Goal: Task Accomplishment & Management: Use online tool/utility

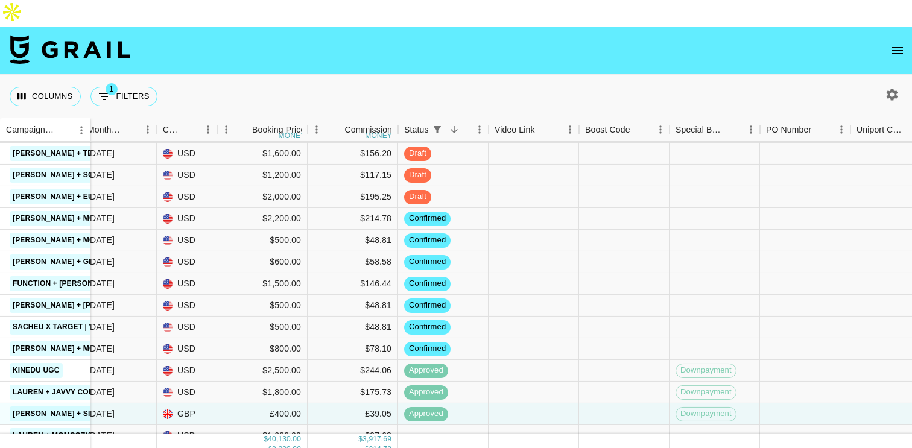
scroll to position [514, 587]
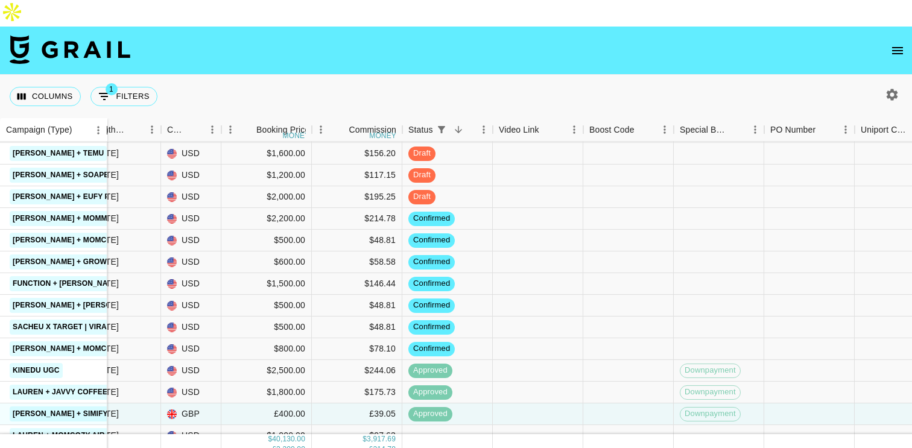
drag, startPoint x: 88, startPoint y: 99, endPoint x: 105, endPoint y: 103, distance: 17.3
click at [105, 118] on div "Campaign (Type)" at bounding box center [107, 130] width 14 height 24
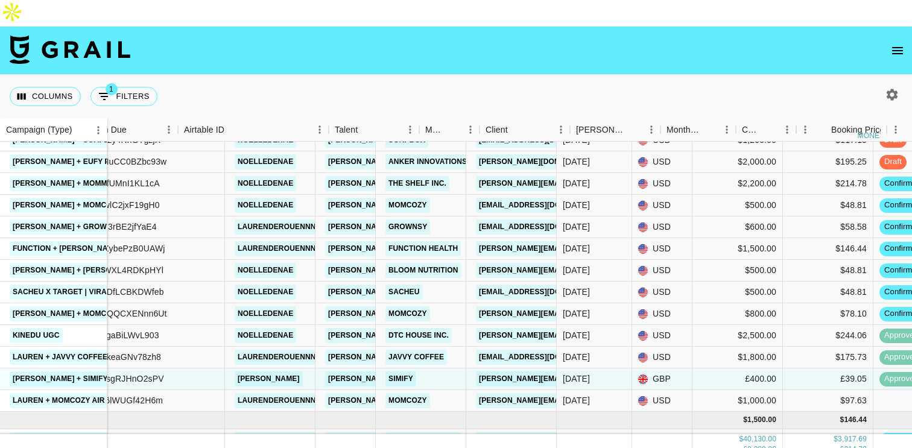
scroll to position [549, 0]
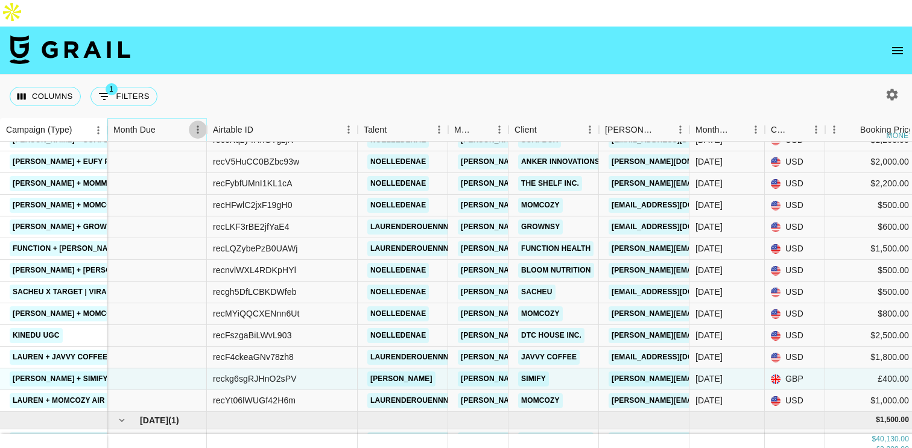
click at [192, 124] on icon "Menu" at bounding box center [198, 130] width 12 height 12
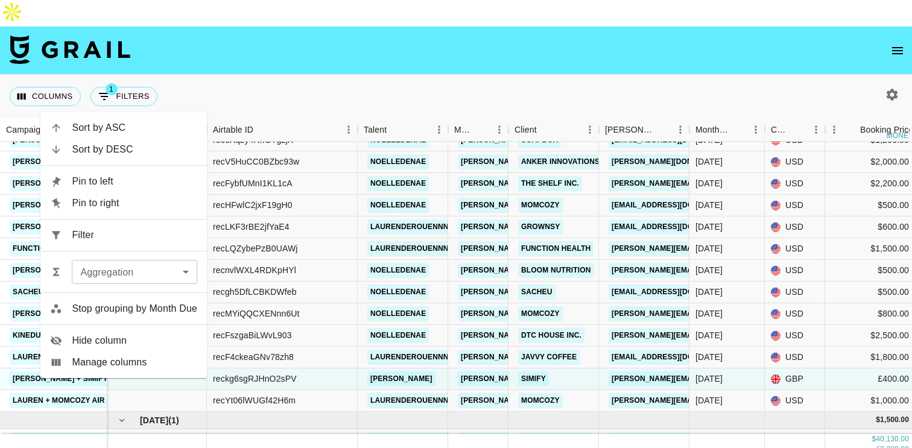
click at [124, 336] on span "Hide column" at bounding box center [134, 341] width 125 height 14
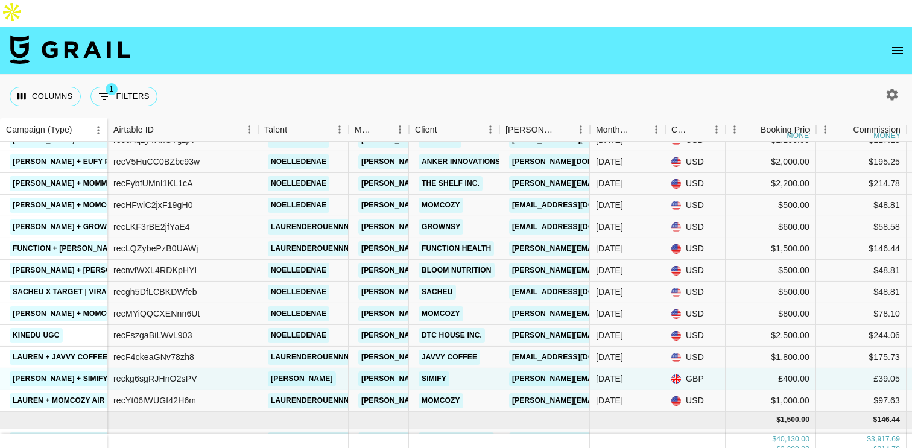
click at [329, 75] on div "Columns 1 Filters + Booking" at bounding box center [456, 96] width 912 height 43
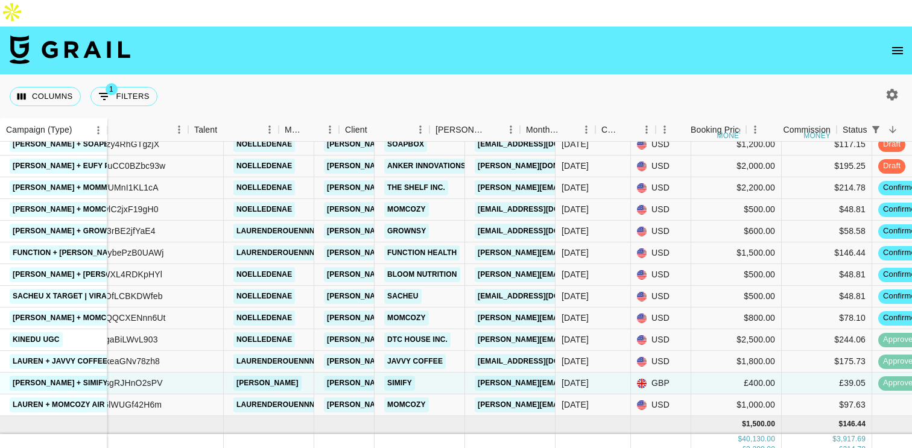
scroll to position [545, 0]
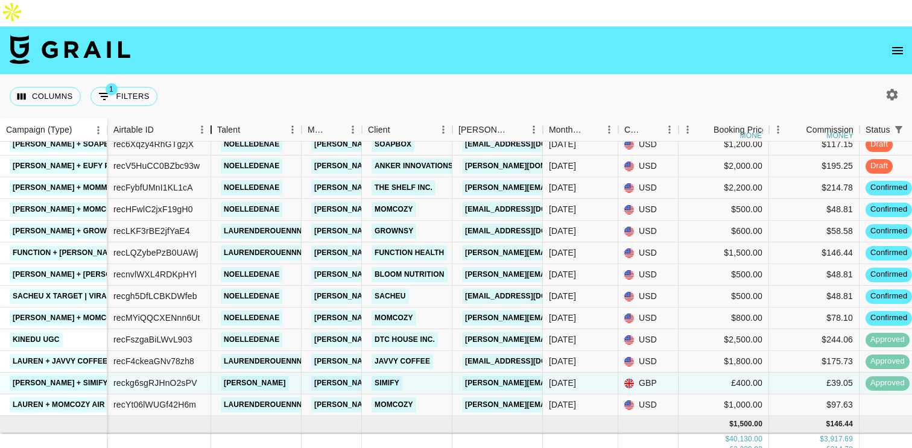
drag, startPoint x: 260, startPoint y: 106, endPoint x: 212, endPoint y: 107, distance: 47.6
click at [212, 118] on div "Airtable ID" at bounding box center [211, 130] width 14 height 24
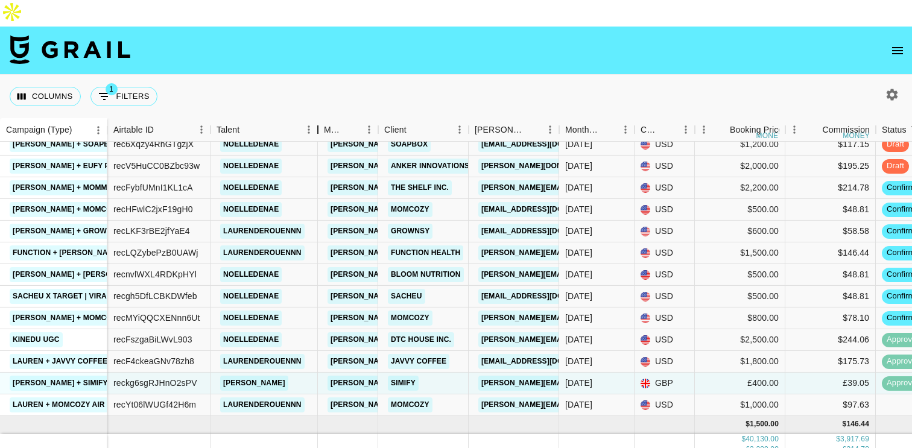
drag, startPoint x: 301, startPoint y: 99, endPoint x: 315, endPoint y: 104, distance: 14.7
click at [315, 118] on div "Talent" at bounding box center [318, 130] width 14 height 24
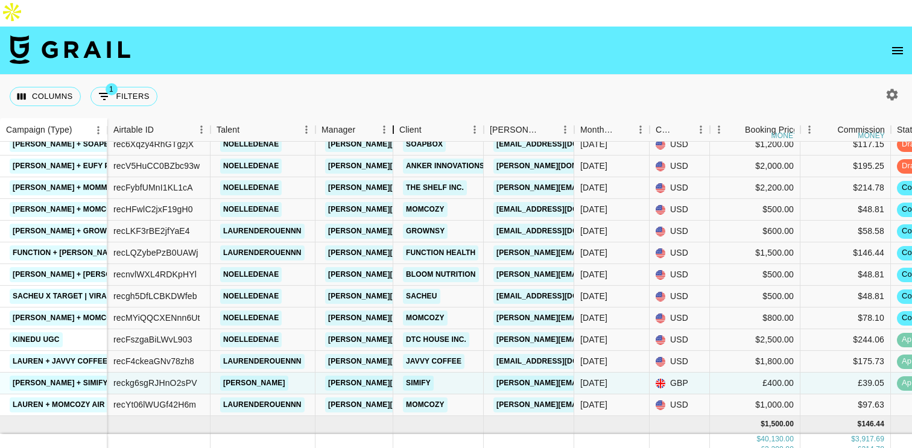
drag, startPoint x: 373, startPoint y: 102, endPoint x: 412, endPoint y: 105, distance: 38.7
click at [400, 118] on div "Manager" at bounding box center [393, 130] width 14 height 24
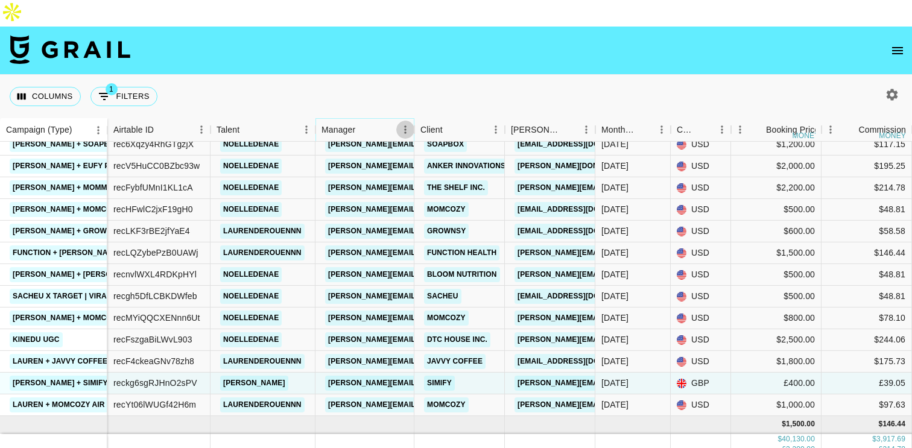
click at [404, 124] on icon "Menu" at bounding box center [405, 130] width 12 height 12
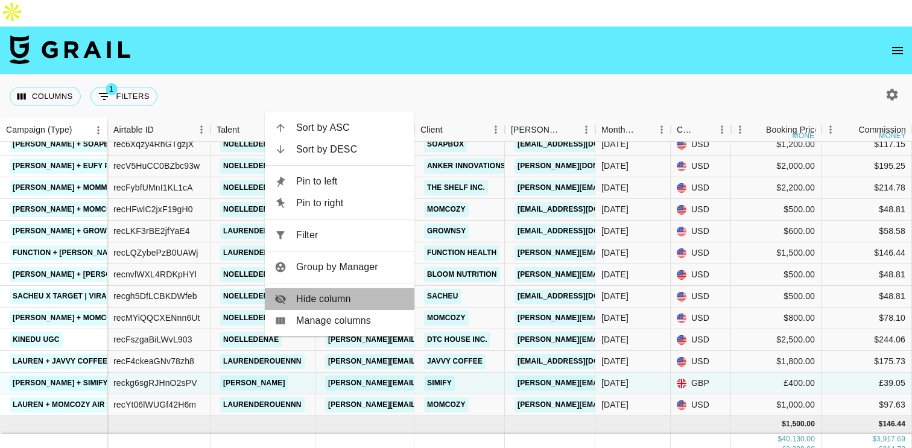
click at [353, 299] on span "Hide column" at bounding box center [350, 299] width 109 height 14
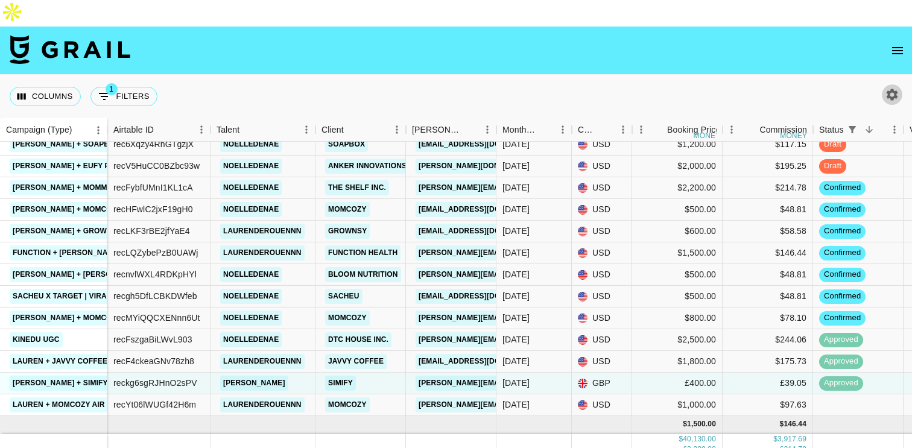
click at [891, 87] on icon "button" at bounding box center [892, 94] width 14 height 14
select select "[DATE]"
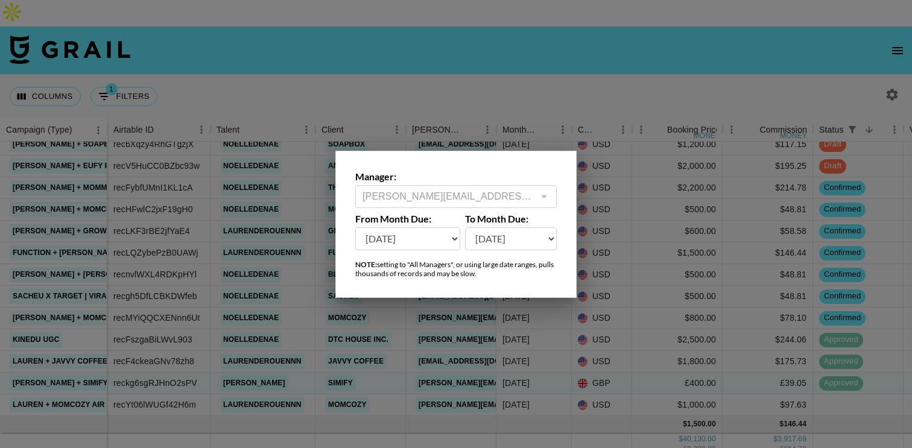
click at [534, 201] on div "[PERSON_NAME][EMAIL_ADDRESS][DOMAIN_NAME] ​" at bounding box center [455, 196] width 201 height 23
click at [508, 74] on div at bounding box center [456, 224] width 912 height 448
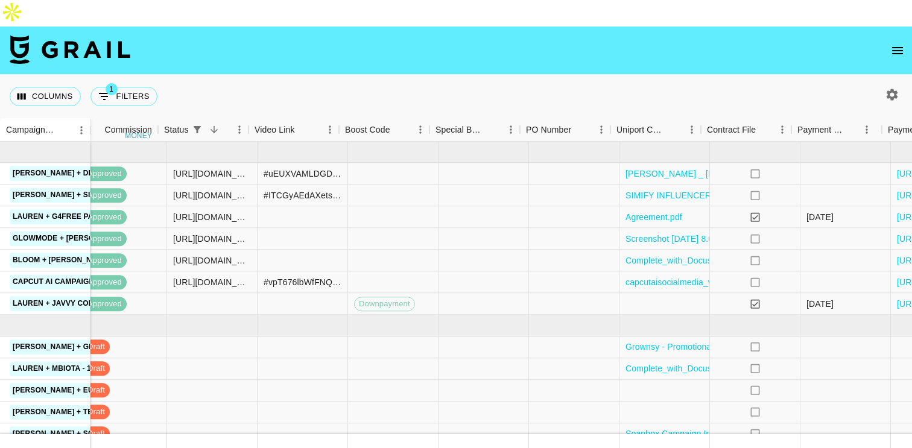
scroll to position [256, 870]
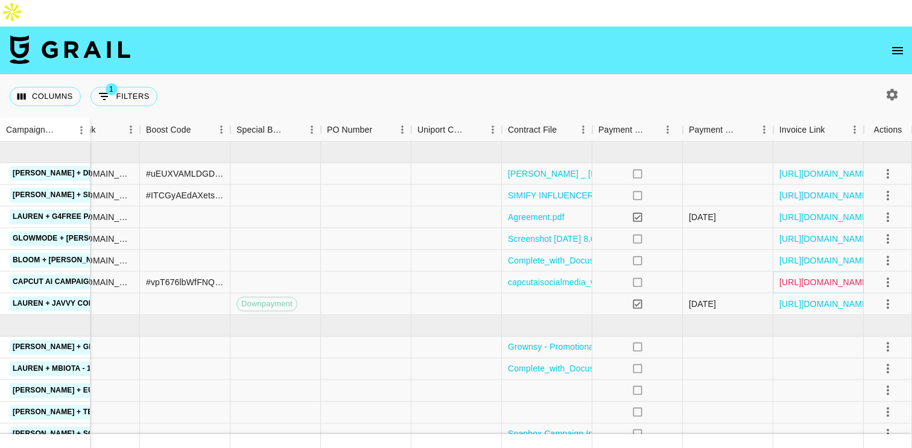
click at [790, 276] on link "[URL][DOMAIN_NAME]" at bounding box center [824, 282] width 91 height 12
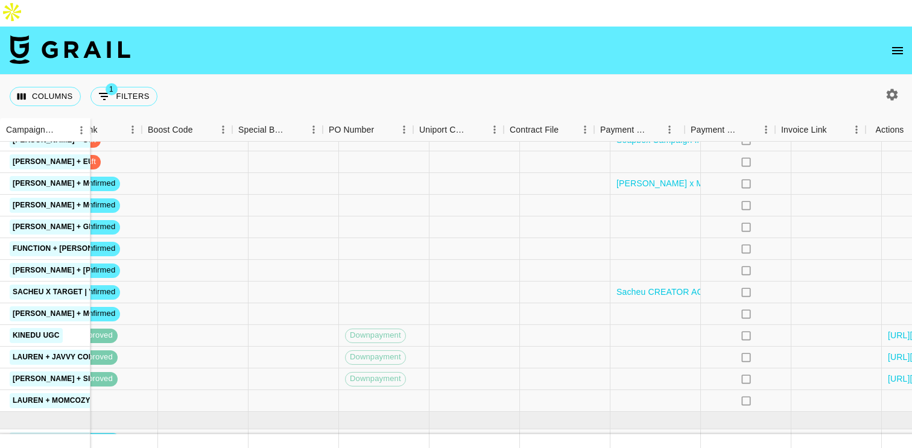
scroll to position [549, 870]
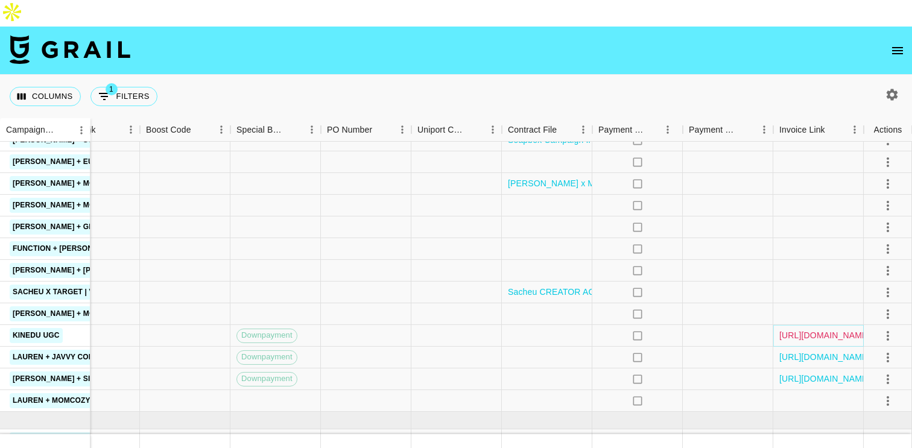
click at [822, 329] on link "[URL][DOMAIN_NAME]" at bounding box center [824, 335] width 91 height 12
